Goal: Use online tool/utility: Utilize a website feature to perform a specific function

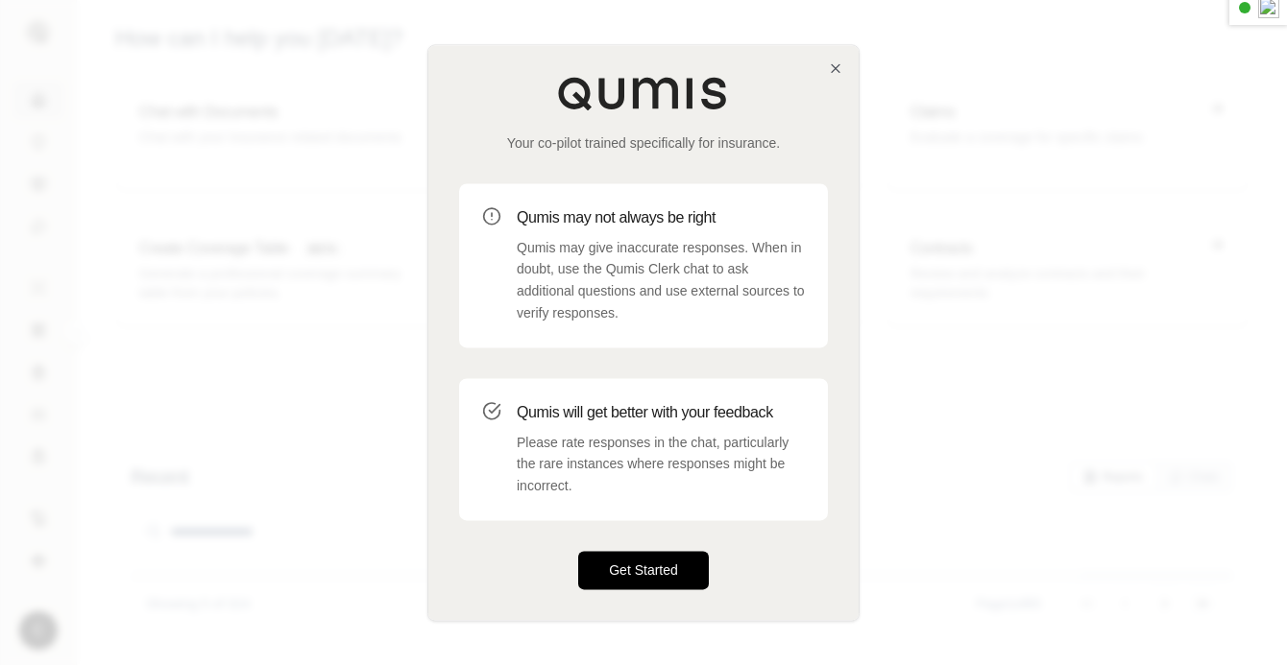
click at [686, 578] on button "Get Started" at bounding box center [643, 570] width 131 height 38
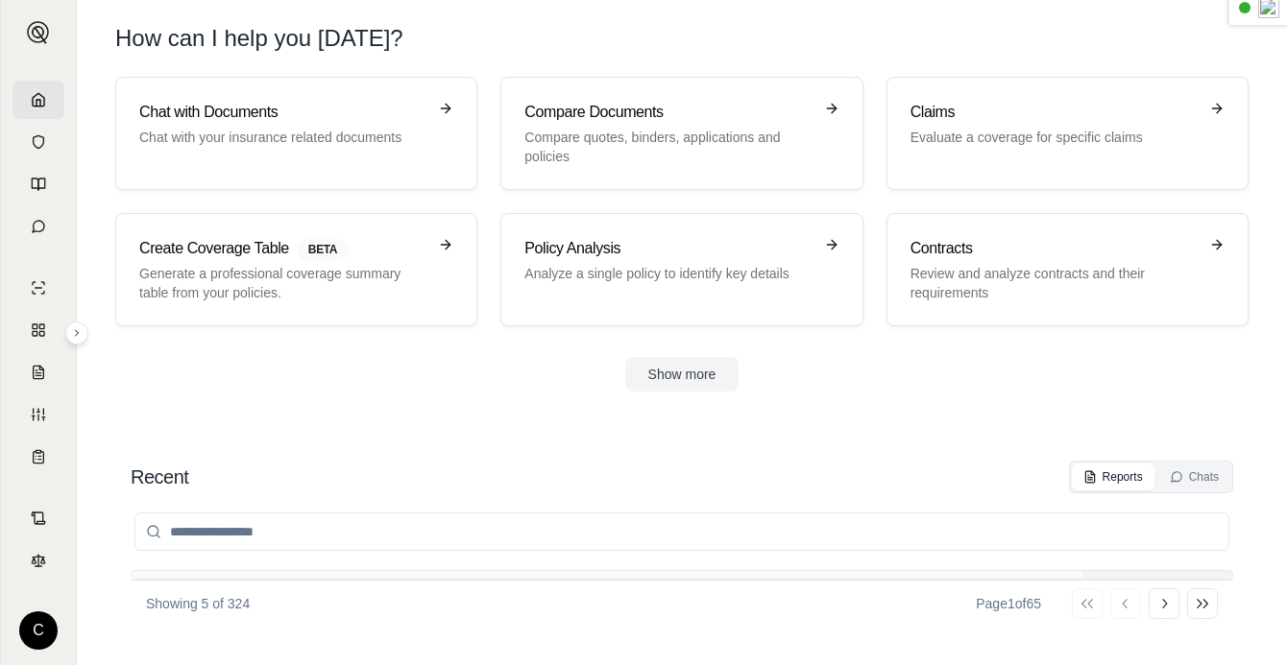
click at [479, 170] on div "Chat with Documents Chat with your insurance related documents Compare Document…" at bounding box center [681, 202] width 1133 height 250
click at [463, 165] on link "Chat with Documents Chat with your insurance related documents" at bounding box center [296, 133] width 362 height 113
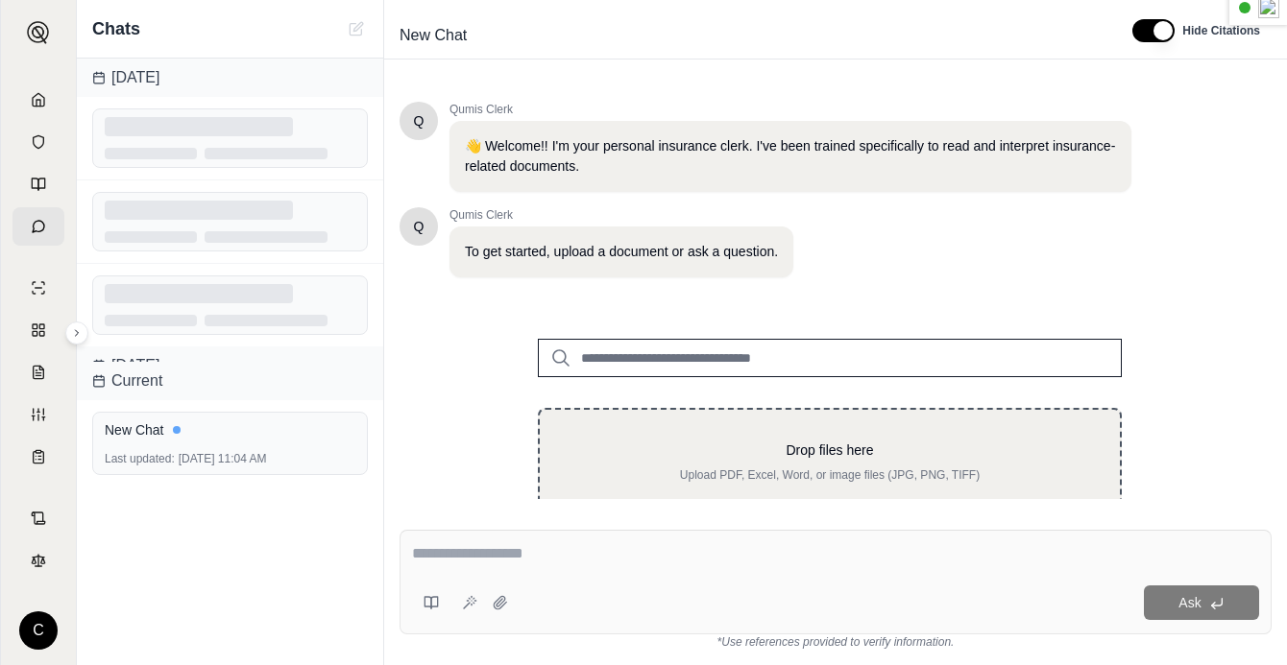
scroll to position [61, 0]
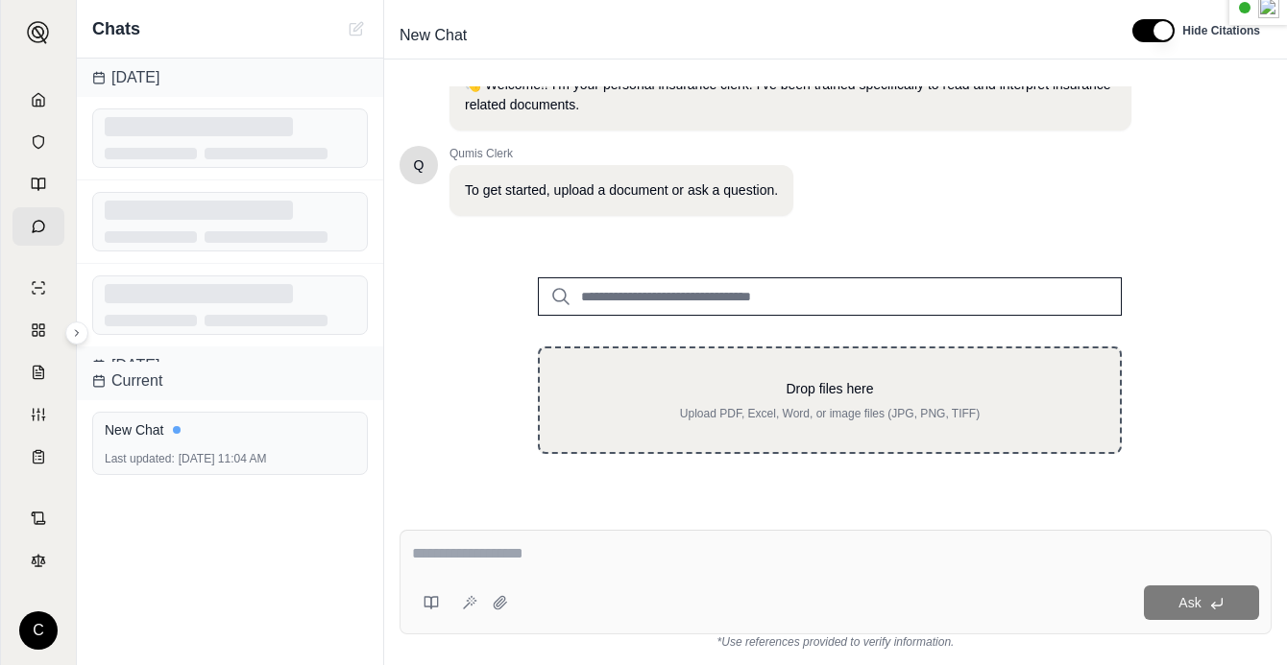
click at [736, 364] on div "Drop files here Upload PDF, Excel, Word, or image files (JPG, PNG, TIFF)" at bounding box center [830, 401] width 584 height 108
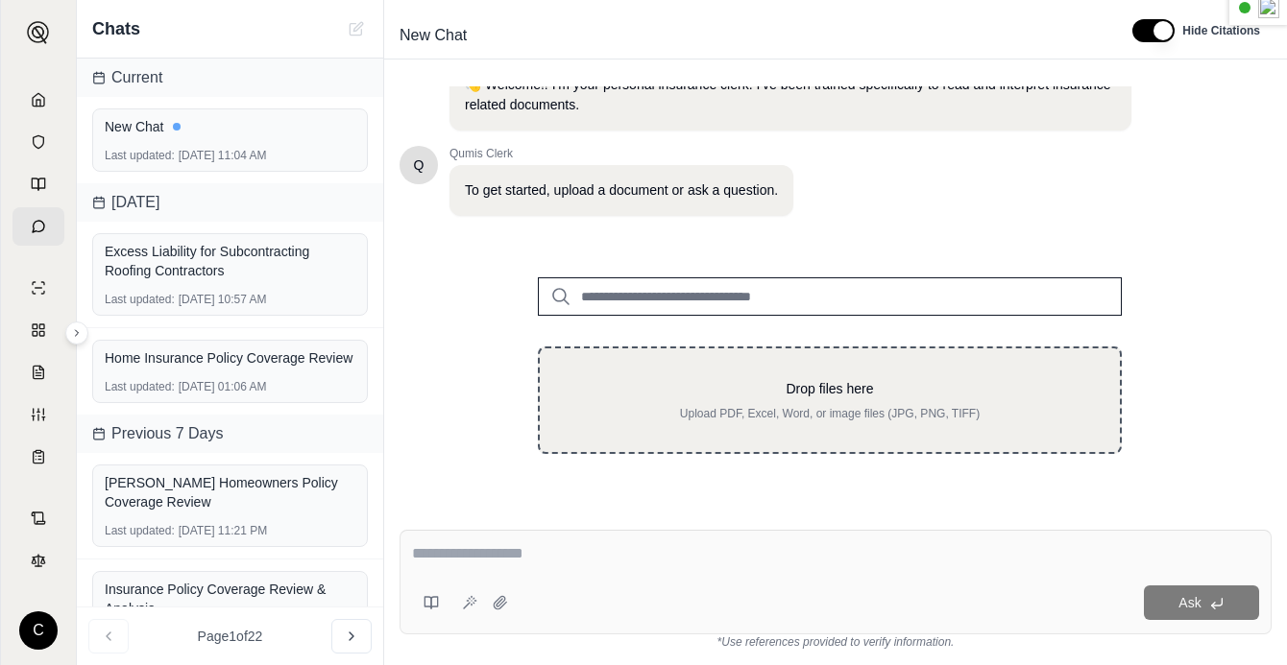
type input "**********"
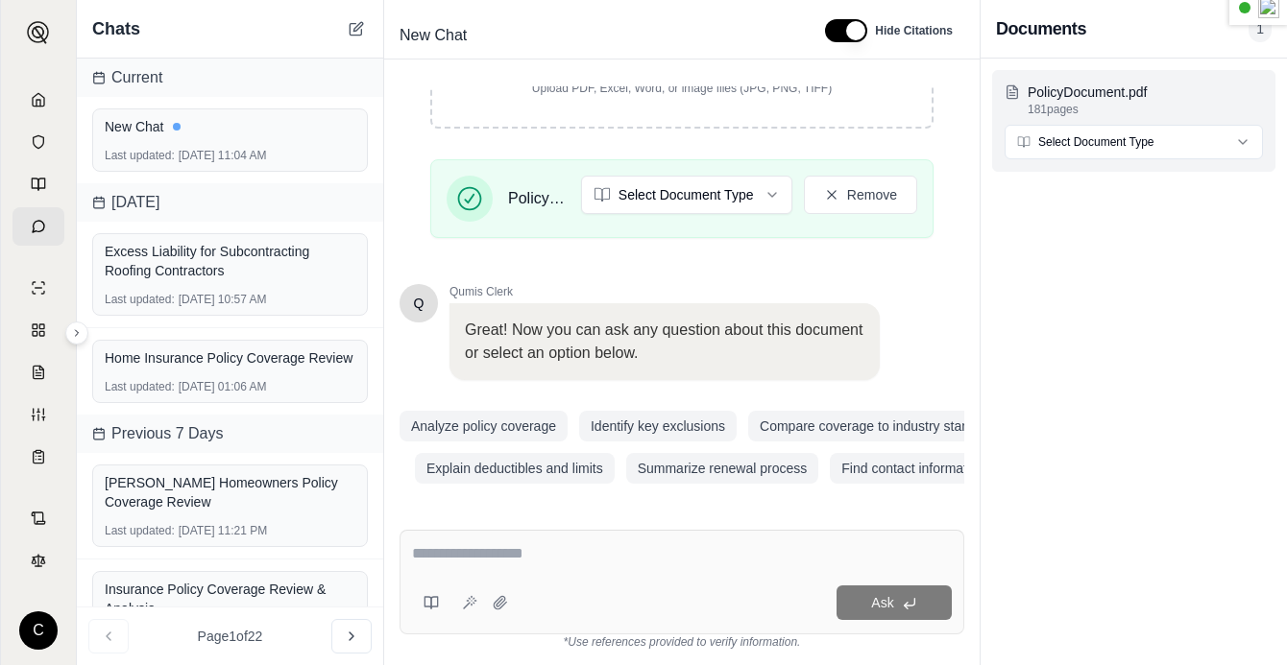
scroll to position [394, 0]
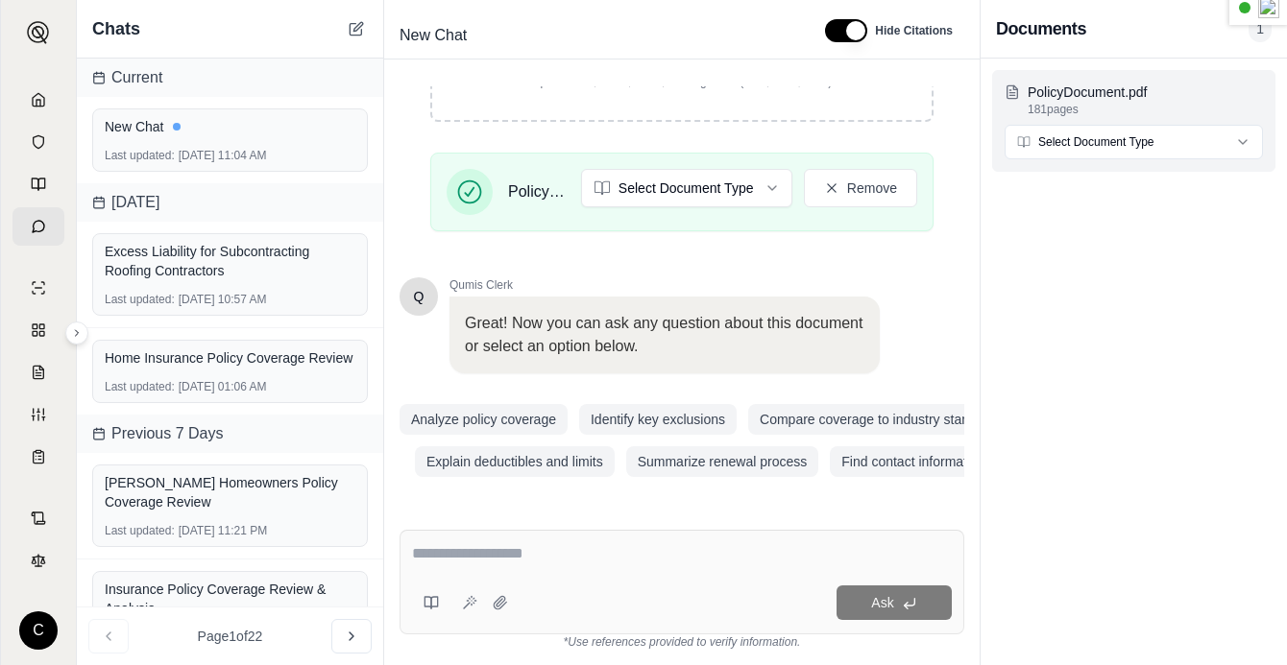
click at [1073, 146] on html "C Chats Current New Chat Last updated: [DATE] 11:04 AM [DATE] Excess Liability …" at bounding box center [643, 332] width 1287 height 665
click at [690, 567] on div at bounding box center [682, 557] width 540 height 30
click at [648, 550] on textarea at bounding box center [682, 553] width 540 height 23
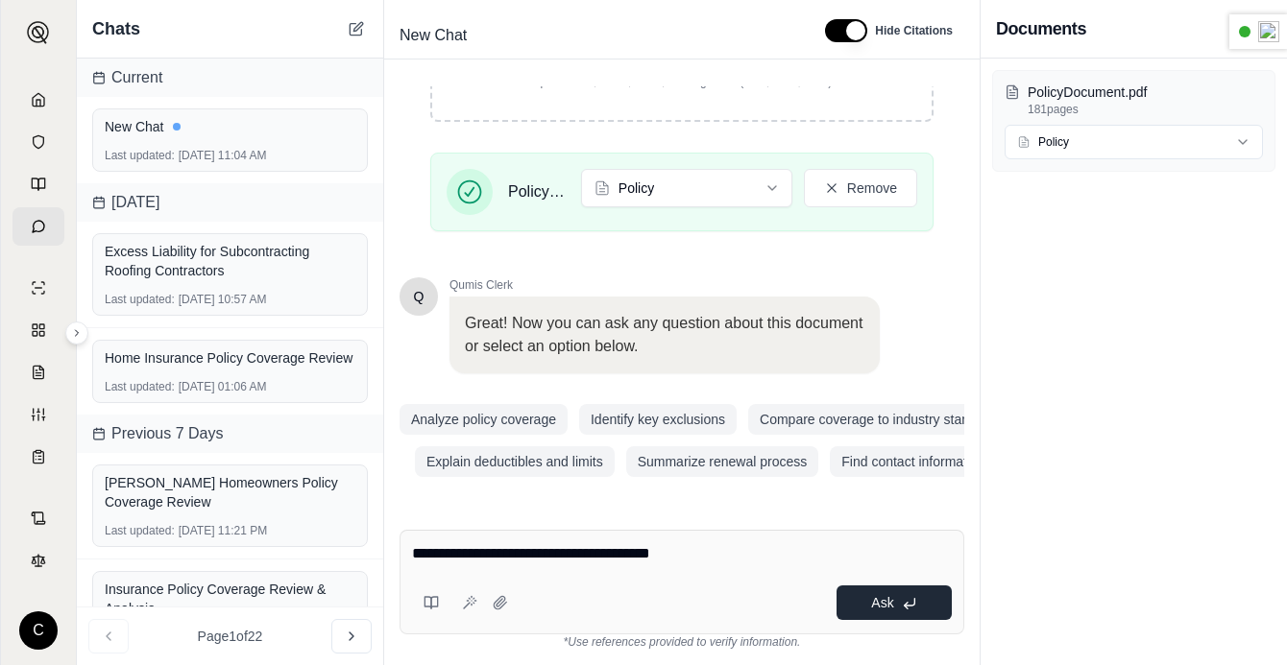
type textarea "**********"
click at [923, 616] on button "Ask" at bounding box center [893, 603] width 115 height 35
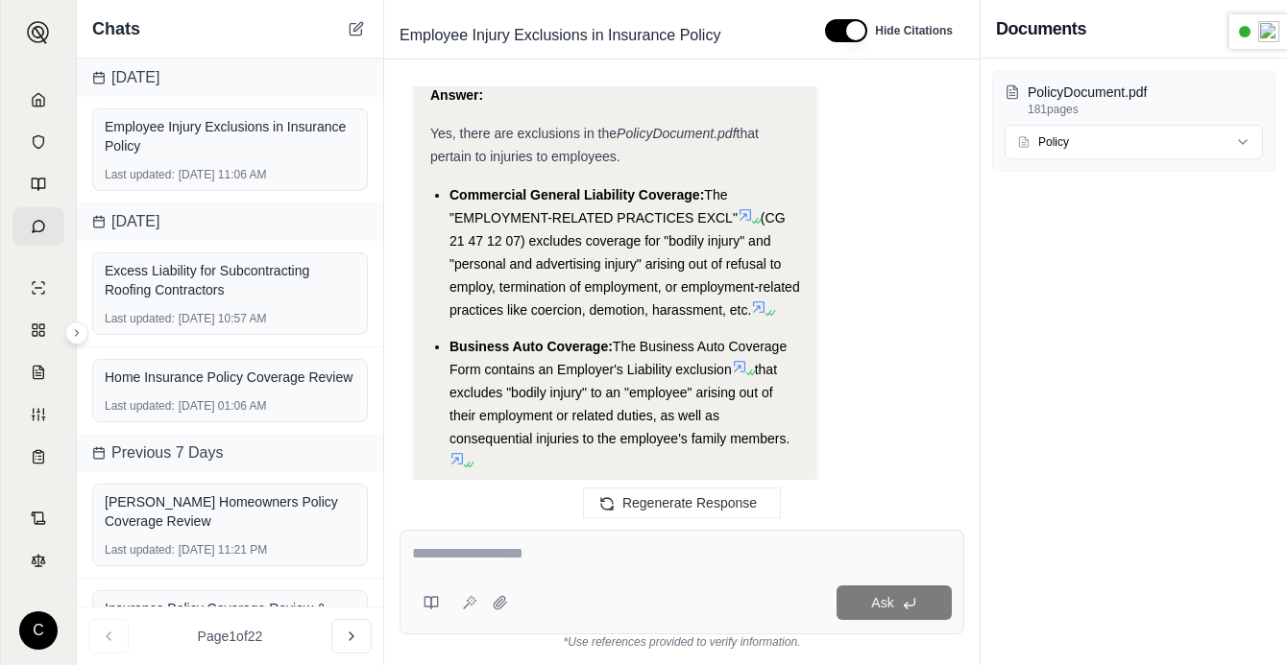
scroll to position [2334, 0]
